Goal: Information Seeking & Learning: Learn about a topic

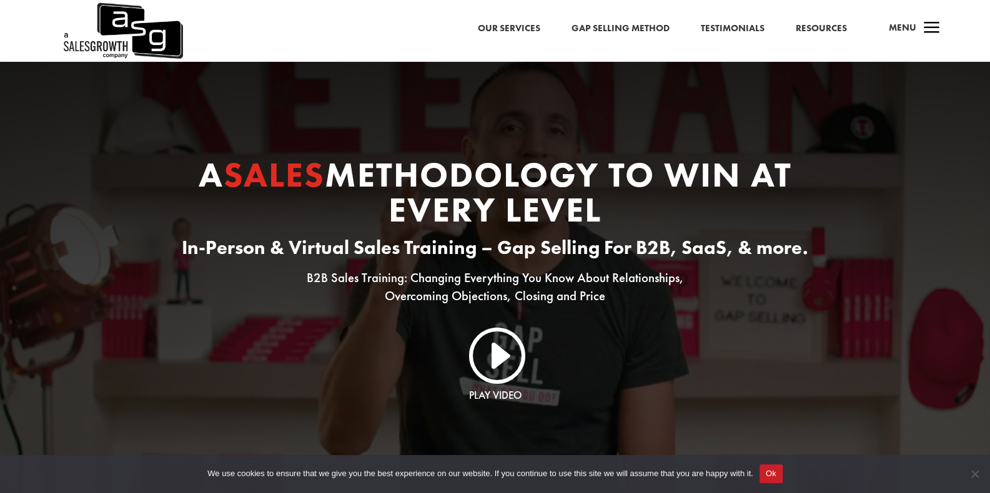
click at [938, 27] on span "a" at bounding box center [932, 28] width 25 height 25
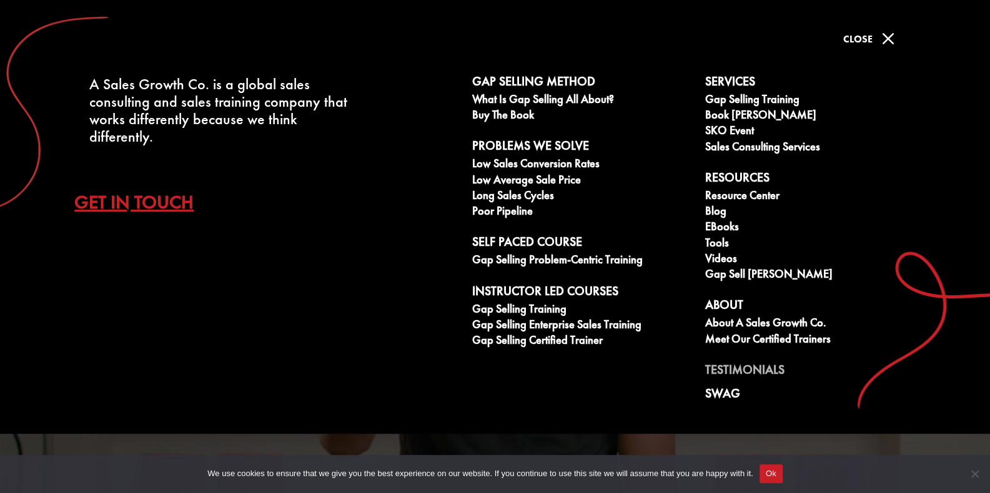
click at [719, 365] on link "Testimonials" at bounding box center [814, 372] width 219 height 19
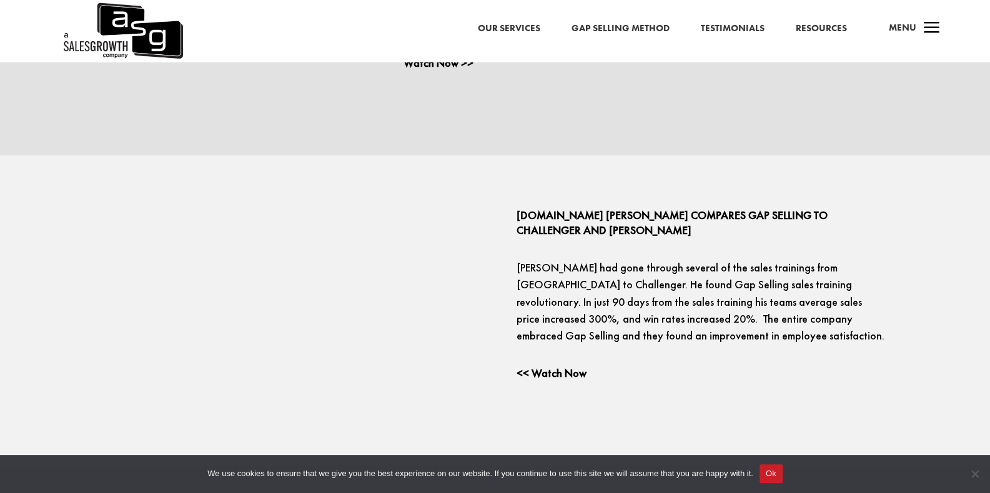
scroll to position [1749, 0]
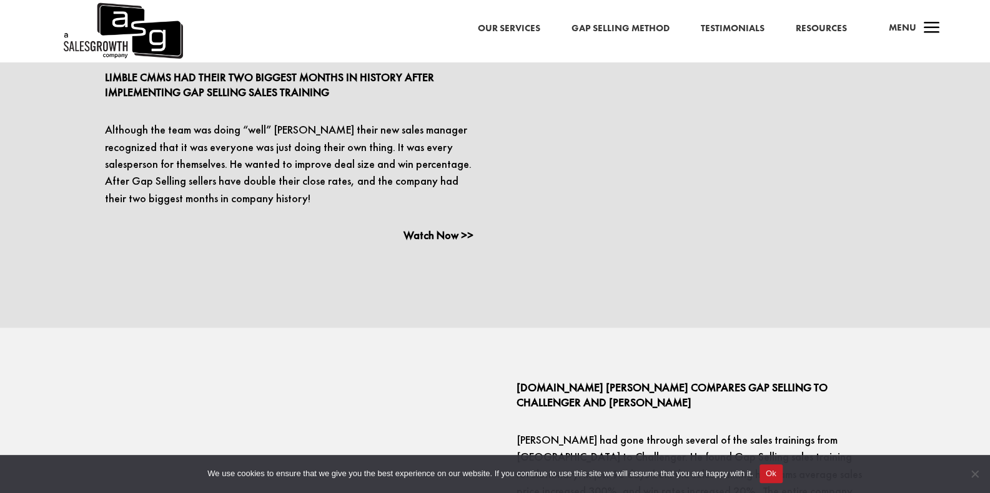
click at [658, 22] on link "Gap Selling Method" at bounding box center [620, 29] width 98 height 16
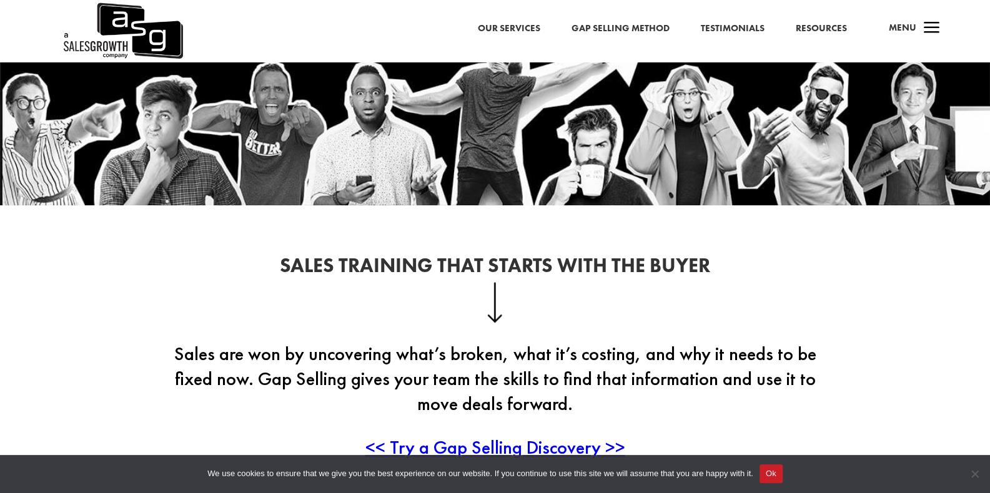
scroll to position [125, 0]
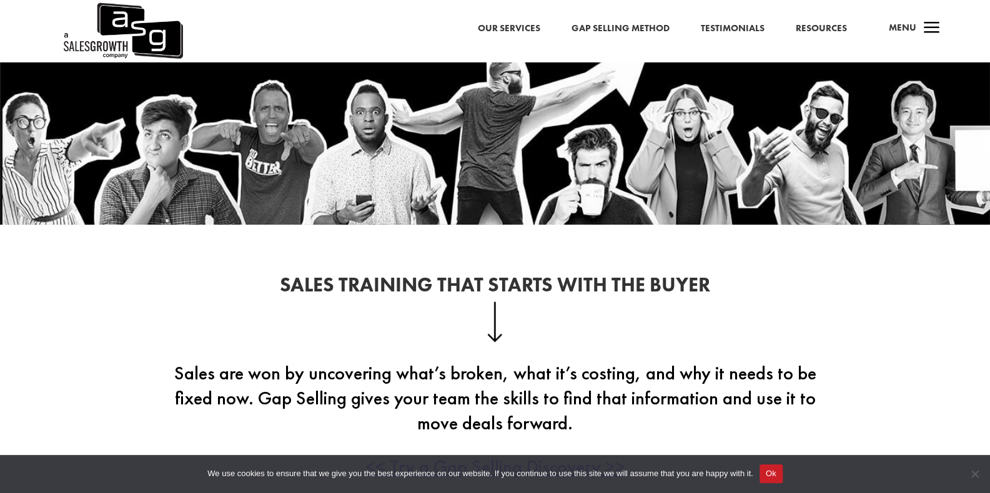
click at [933, 38] on span "a" at bounding box center [931, 28] width 25 height 25
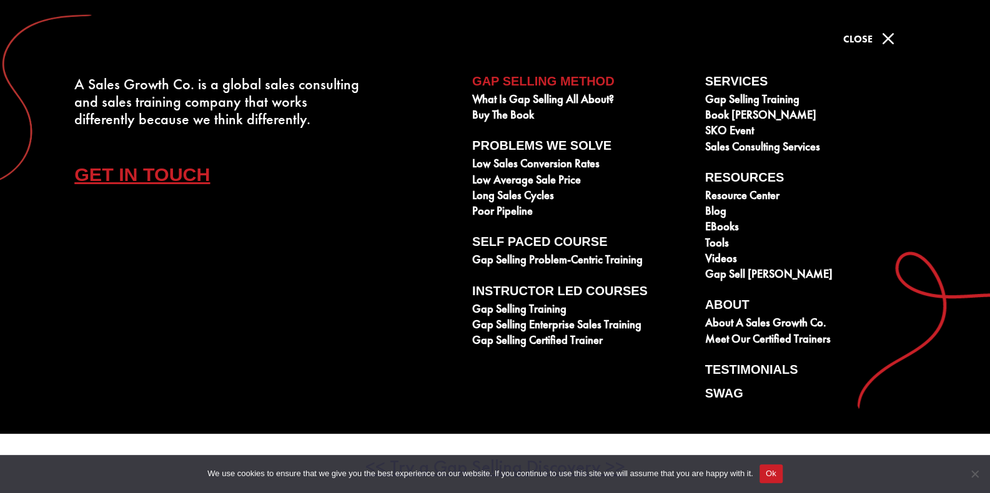
click at [890, 36] on span "M" at bounding box center [888, 38] width 25 height 25
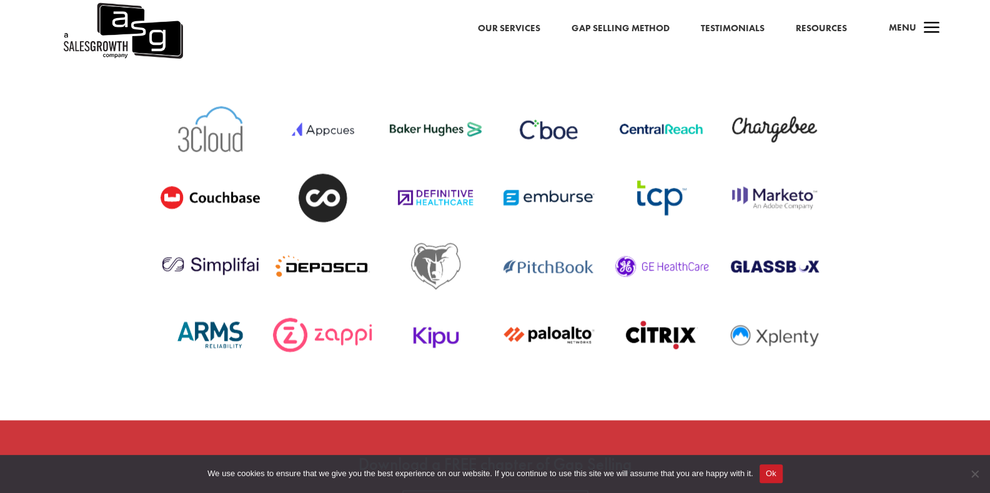
scroll to position [4487, 0]
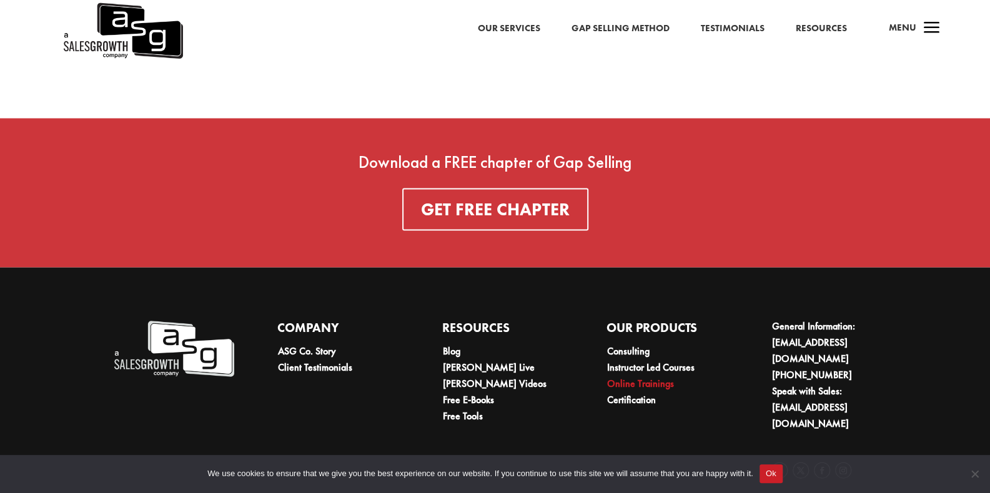
click at [653, 377] on link "Online Trainings" at bounding box center [640, 383] width 67 height 13
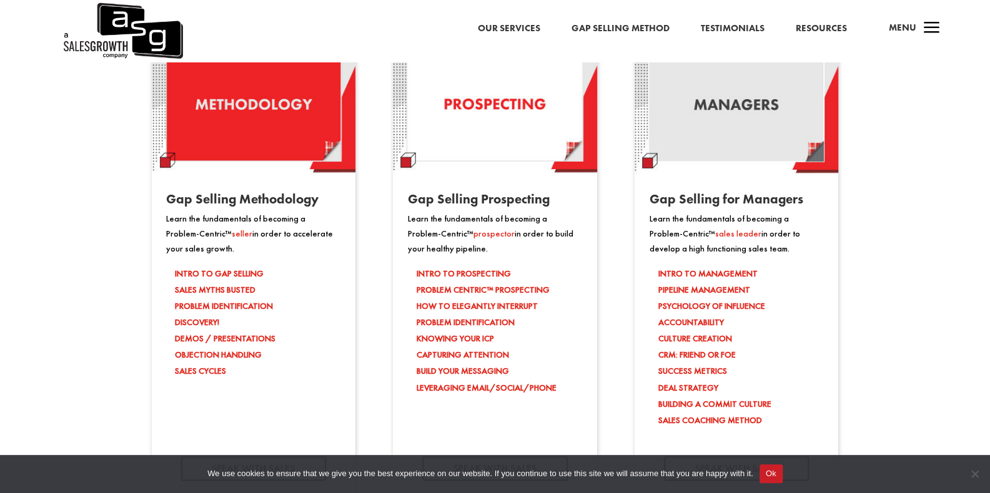
scroll to position [1187, 0]
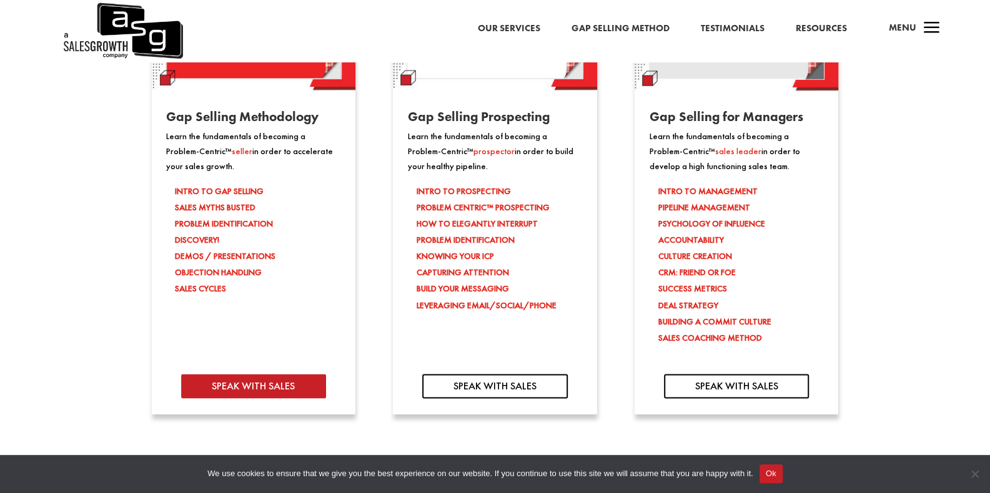
click at [294, 388] on link "SPEAK WITH SALES" at bounding box center [253, 386] width 145 height 24
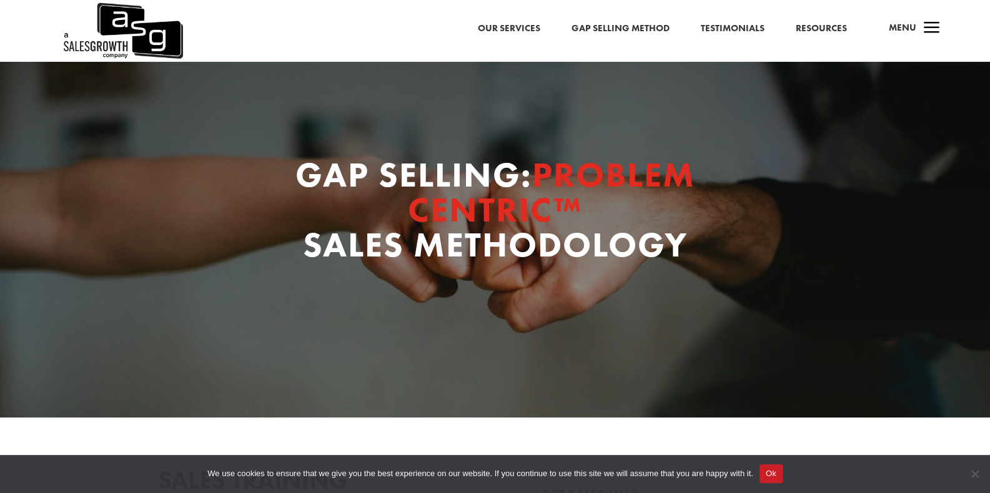
click at [935, 24] on span "a" at bounding box center [932, 28] width 25 height 25
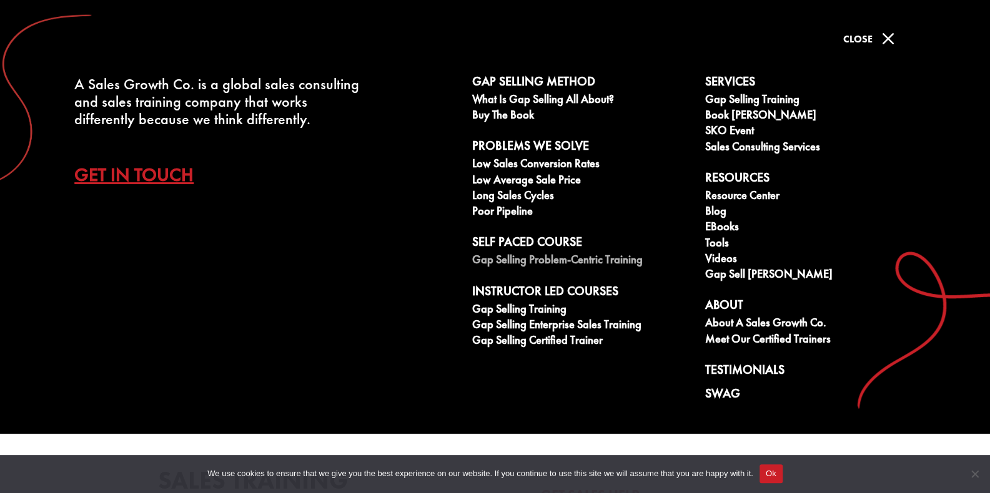
click at [527, 260] on link "Gap Selling Problem-Centric Training" at bounding box center [581, 262] width 219 height 16
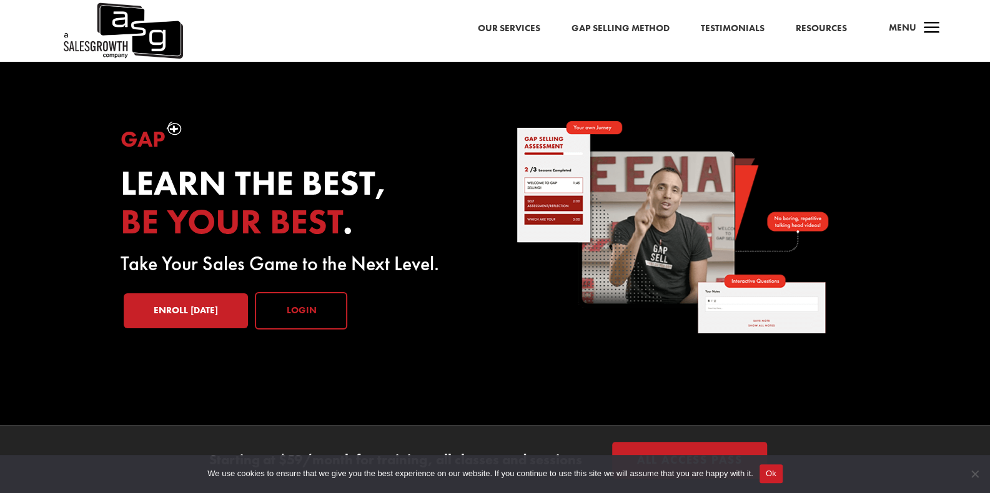
click at [307, 304] on link "Login" at bounding box center [301, 310] width 92 height 37
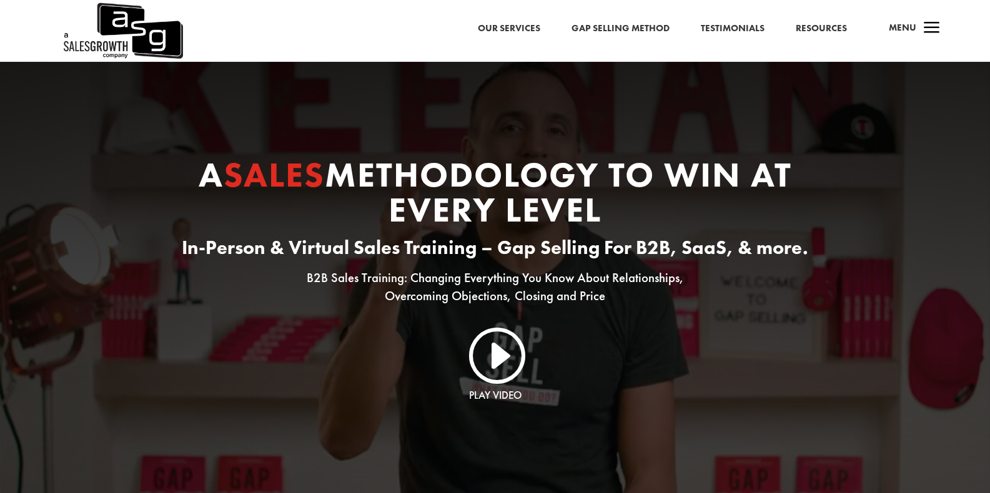
click at [625, 31] on link "Gap Selling Method" at bounding box center [621, 29] width 98 height 16
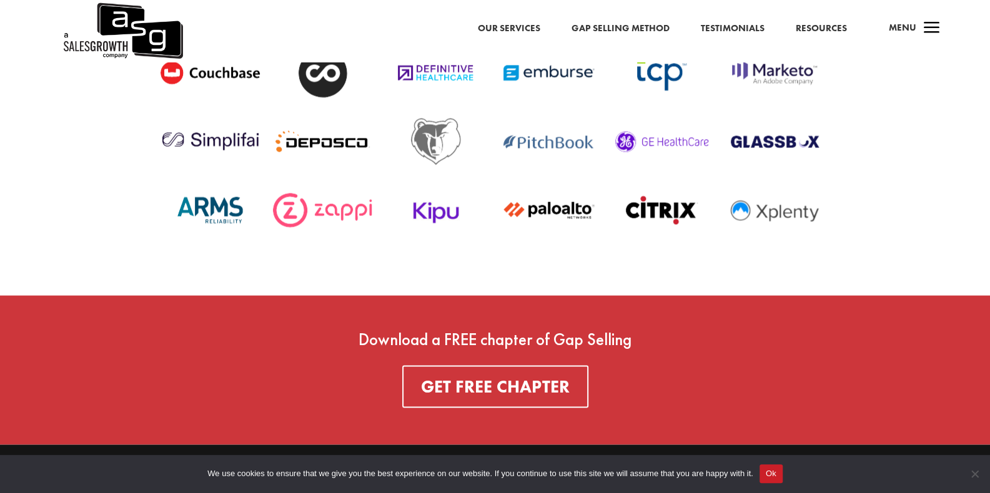
scroll to position [4487, 0]
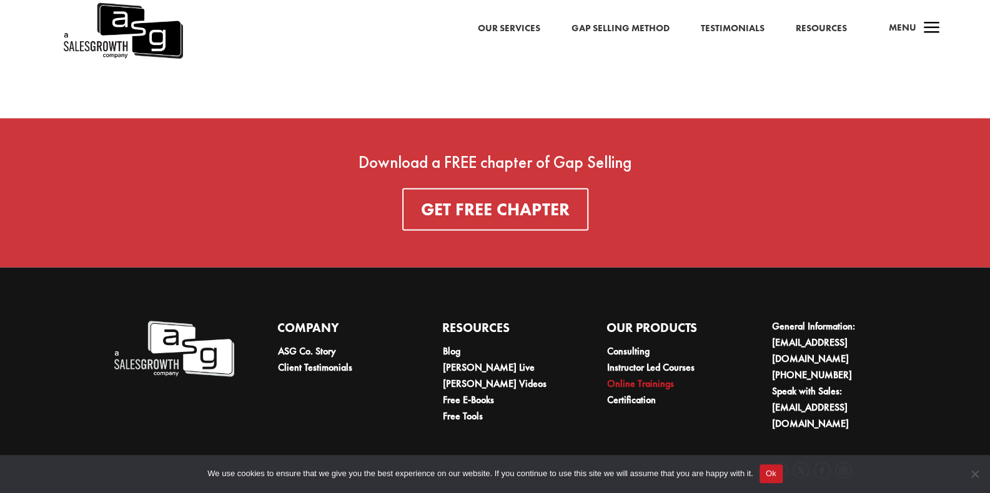
click at [631, 377] on link "Online Trainings" at bounding box center [640, 383] width 67 height 13
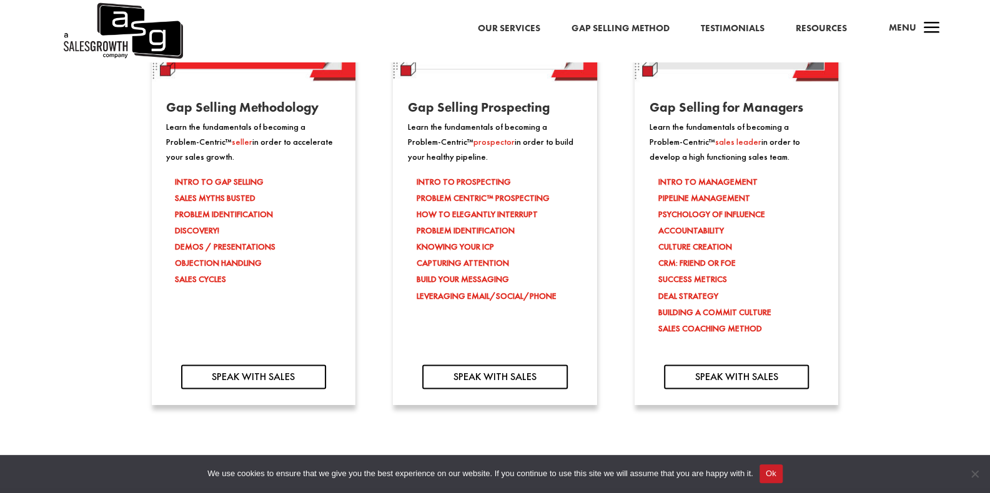
scroll to position [1250, 0]
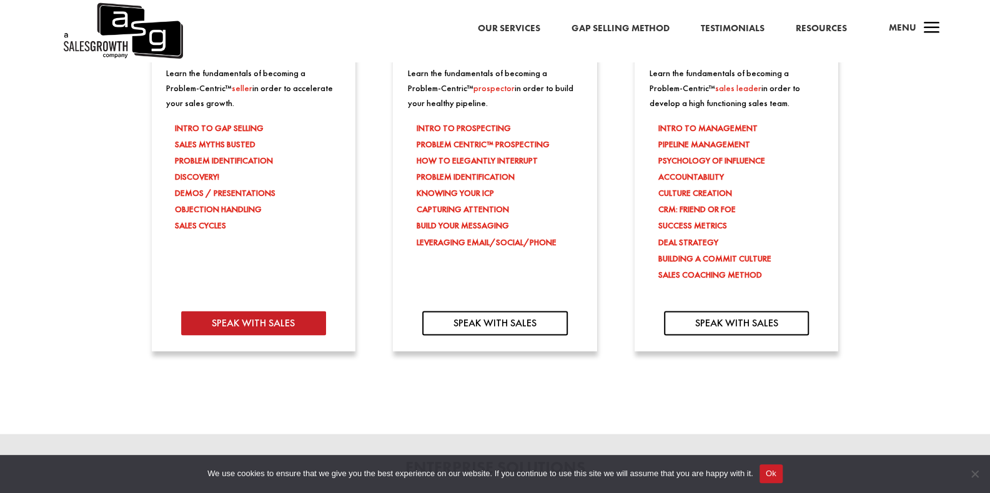
click at [278, 325] on link "SPEAK WITH SALES" at bounding box center [253, 323] width 145 height 24
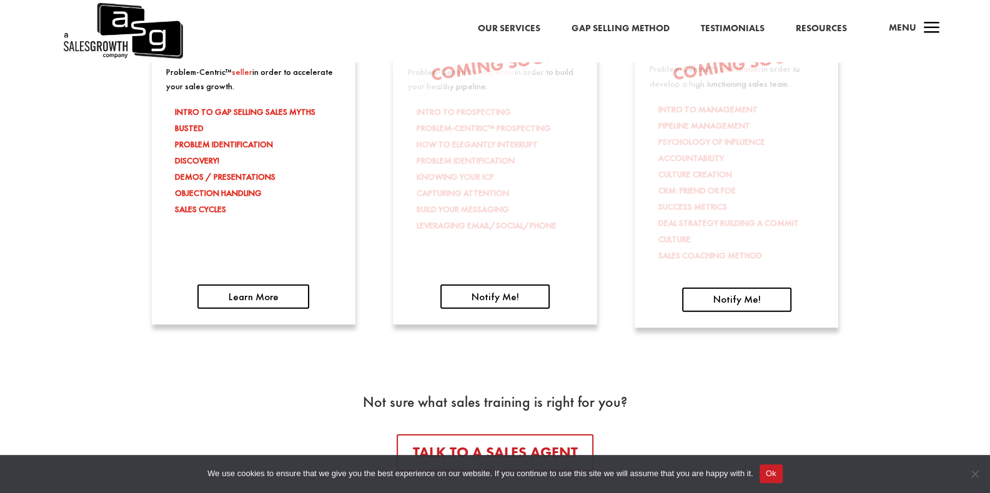
scroll to position [1999, 0]
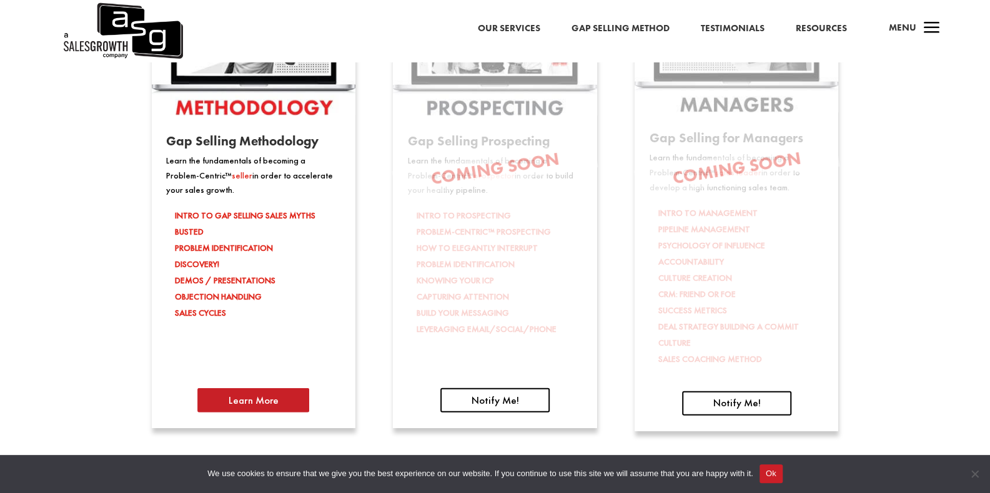
click at [264, 402] on link "Learn More" at bounding box center [253, 401] width 112 height 24
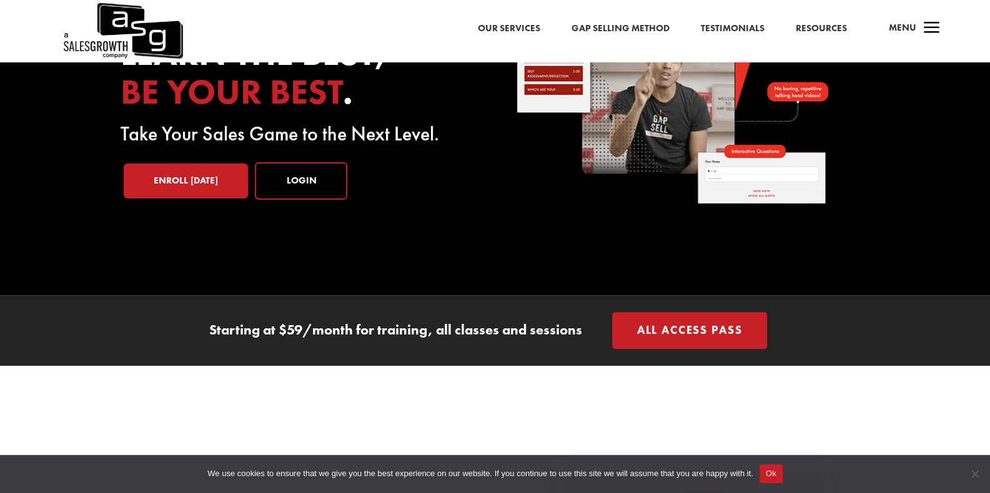
scroll to position [125, 0]
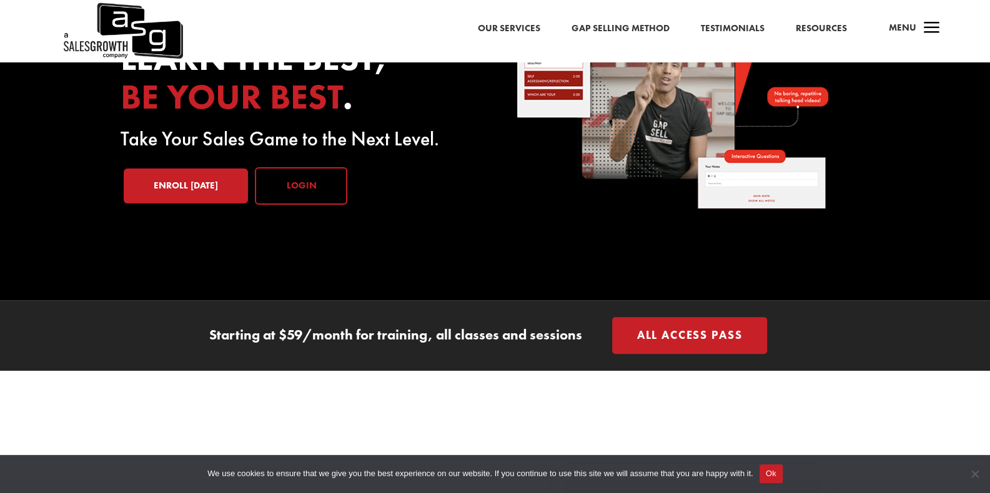
click at [292, 194] on link "Login" at bounding box center [301, 185] width 92 height 37
click at [195, 181] on link "Enroll [DATE]" at bounding box center [186, 186] width 124 height 35
click at [302, 188] on link "Login" at bounding box center [301, 185] width 92 height 37
